Goal: Check status: Check status

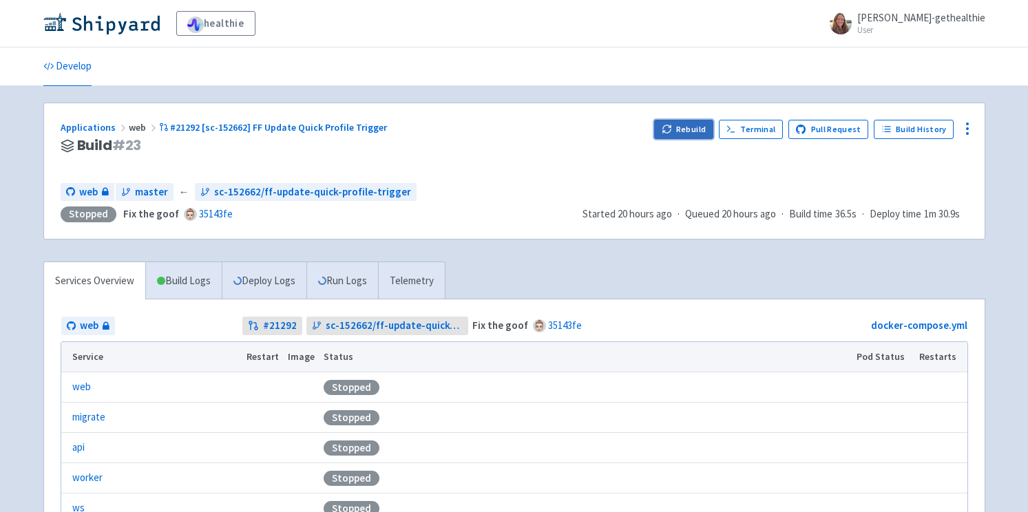
click at [666, 133] on button "Rebuild" at bounding box center [683, 129] width 59 height 19
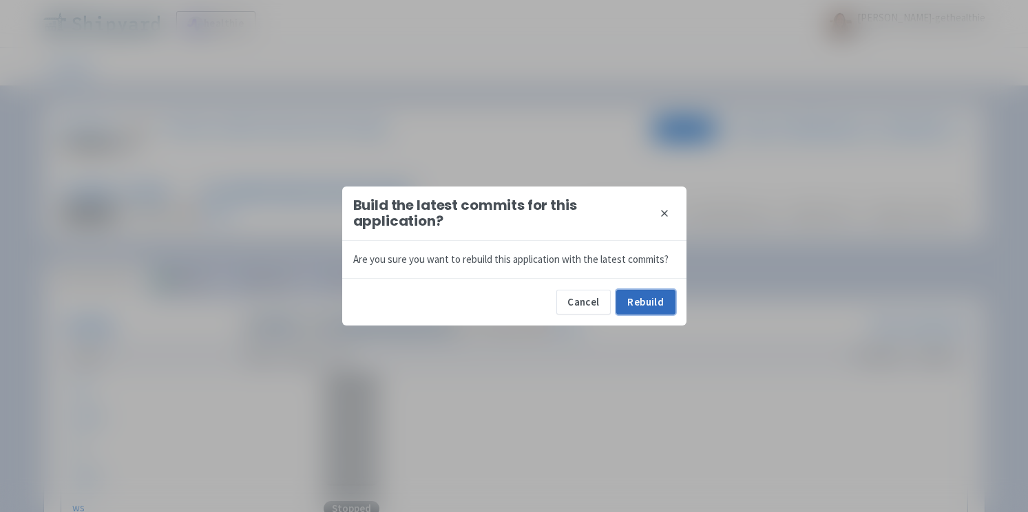
click at [644, 300] on button "Rebuild" at bounding box center [645, 302] width 59 height 25
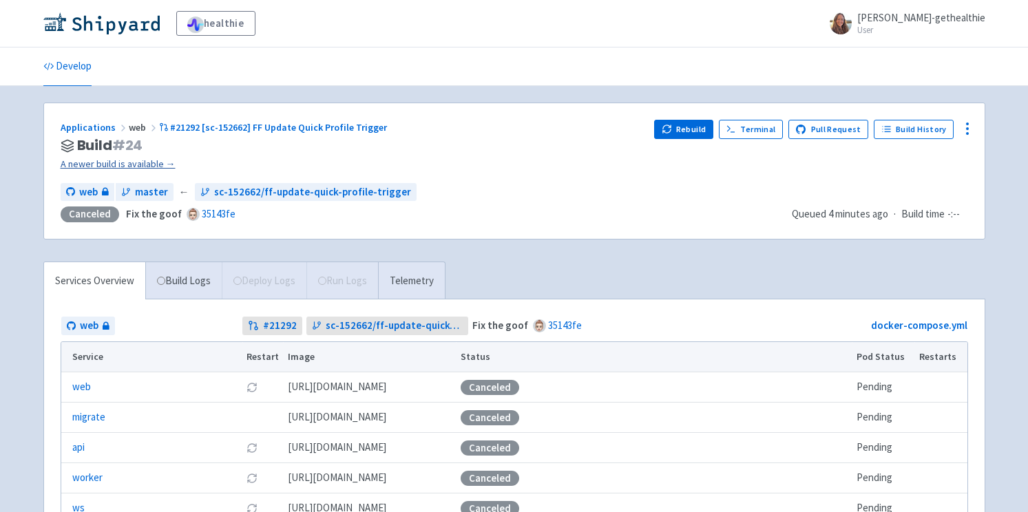
click at [140, 162] on link "A newer build is available →" at bounding box center [352, 164] width 583 height 16
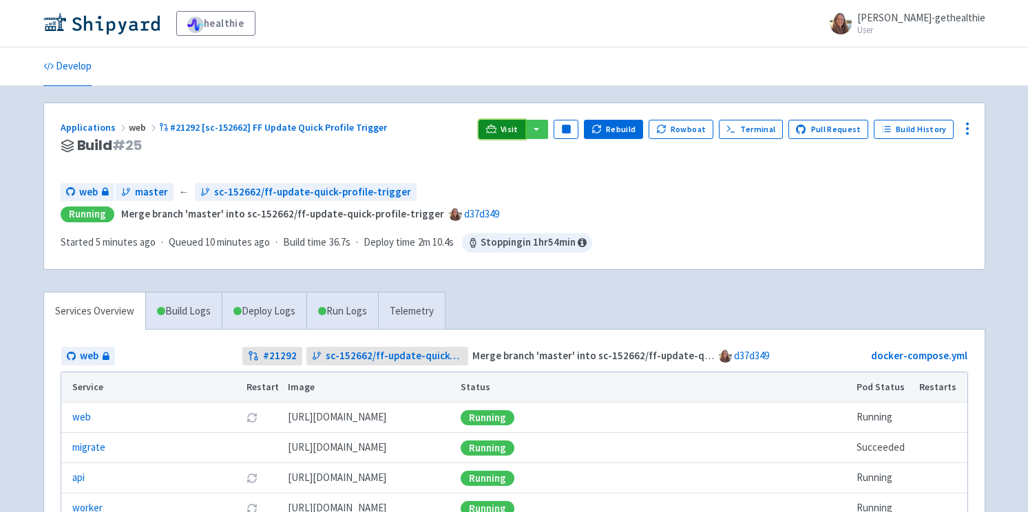
click at [496, 127] on icon at bounding box center [491, 129] width 10 height 8
